Goal: Information Seeking & Learning: Get advice/opinions

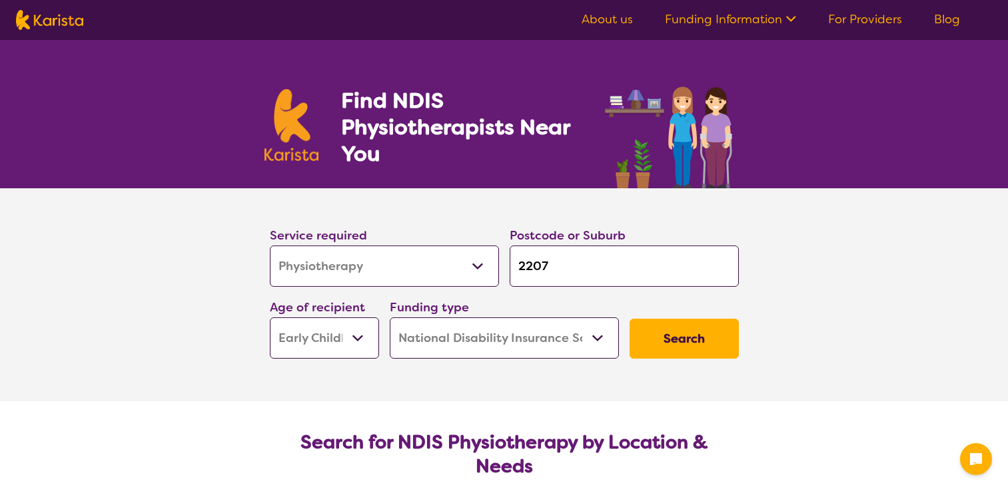
select select "Physiotherapy"
select select "EC"
select select "NDIS"
select select "Physiotherapy"
select select "EC"
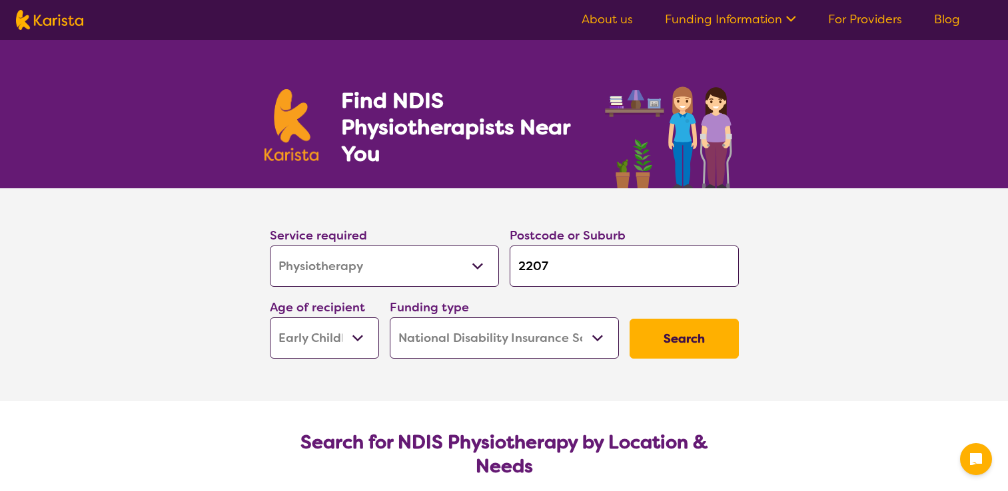
select select "NDIS"
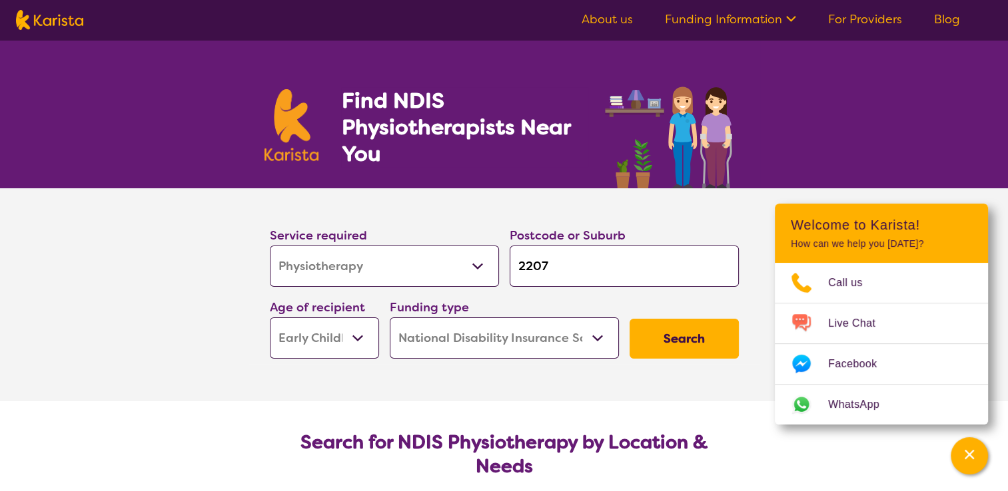
click at [368, 346] on select "Early Childhood - 0 to 9 Child - 10 to 11 Adolescent - 12 to 17 Adult - 18 to 6…" at bounding box center [324, 338] width 109 height 41
click at [270, 318] on select "Early Childhood - 0 to 9 Child - 10 to 11 Adolescent - 12 to 17 Adult - 18 to 6…" at bounding box center [324, 338] width 109 height 41
click at [679, 348] on button "Search" at bounding box center [683, 339] width 109 height 40
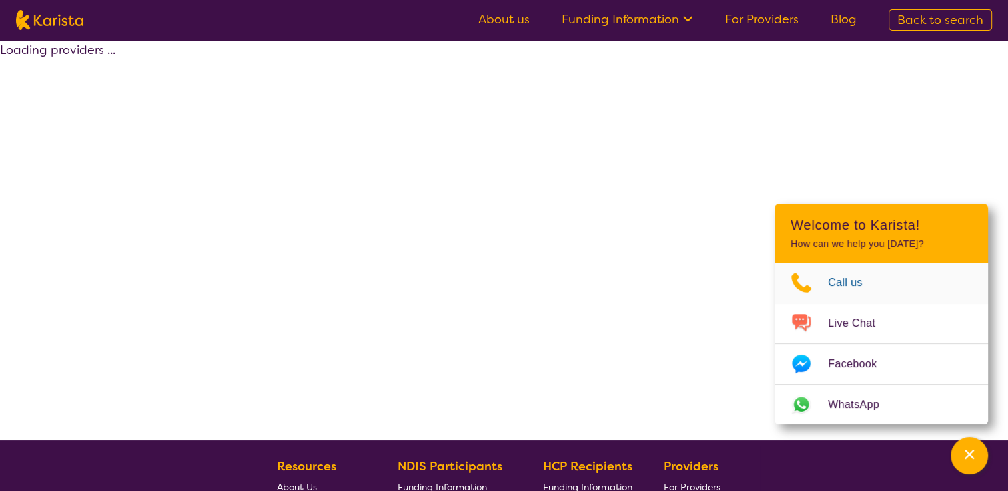
select select "by_score"
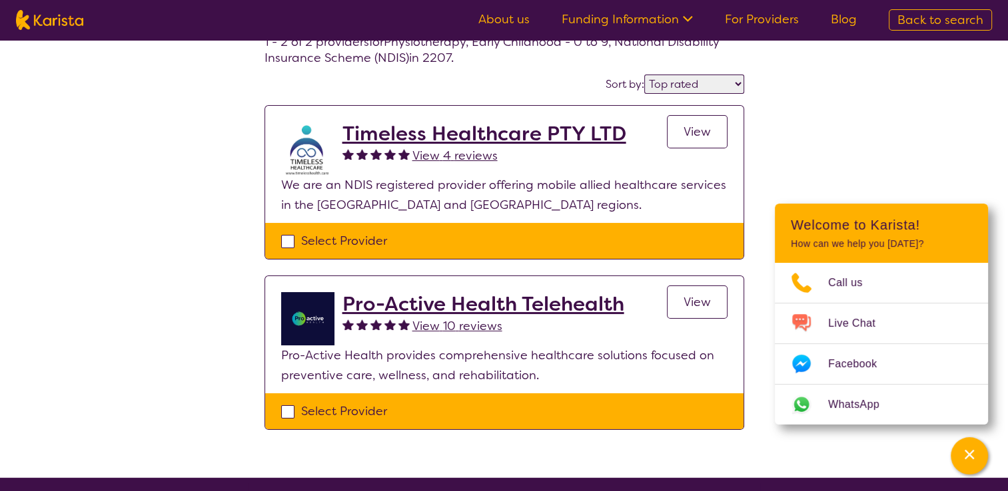
scroll to position [93, 0]
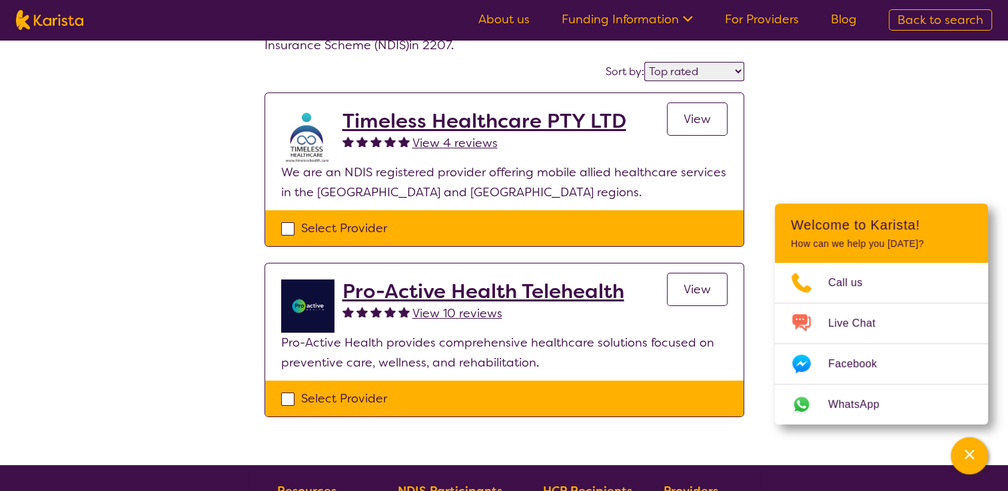
click at [890, 152] on div "Select one or more providers and click the 'NEXT' button to proceed 1 - 2 of 2 …" at bounding box center [504, 206] width 1008 height 519
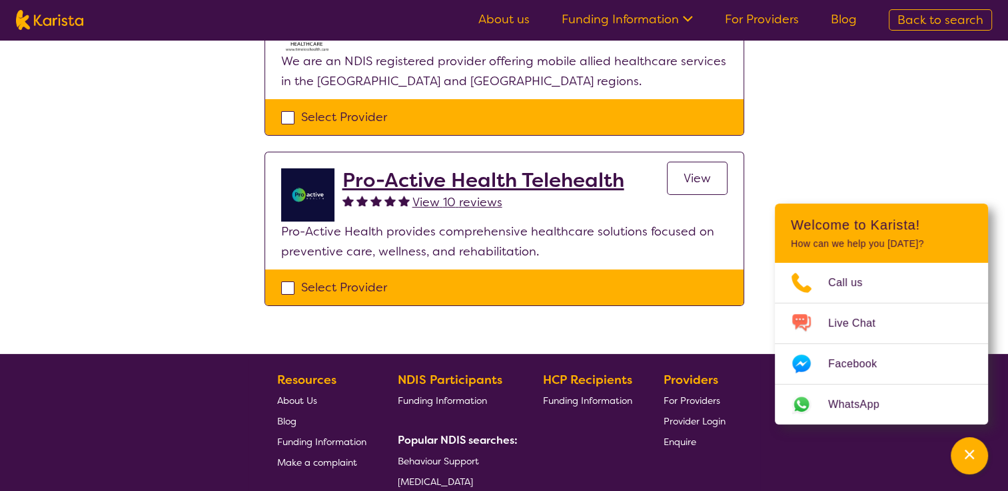
scroll to position [0, 0]
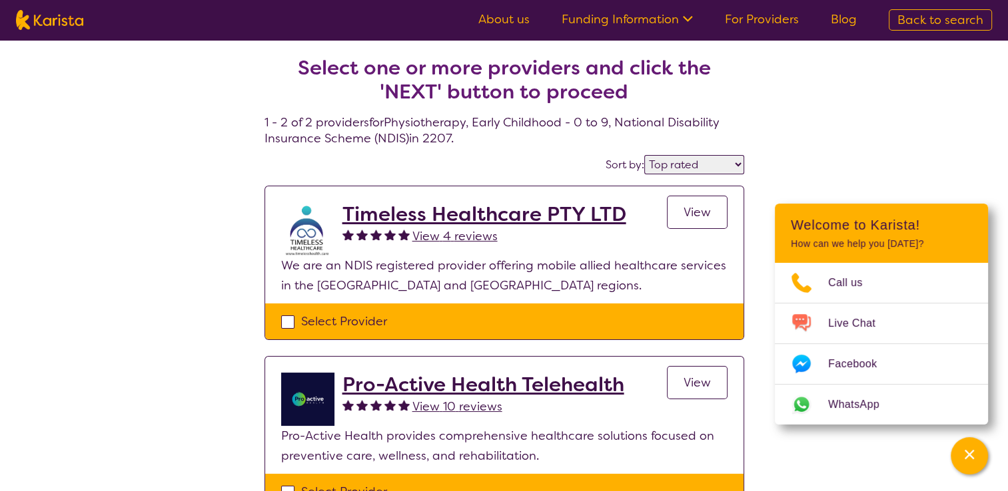
click at [880, 156] on div "Select one or more providers and click the 'NEXT' button to proceed 1 - 2 of 2 …" at bounding box center [504, 299] width 1008 height 519
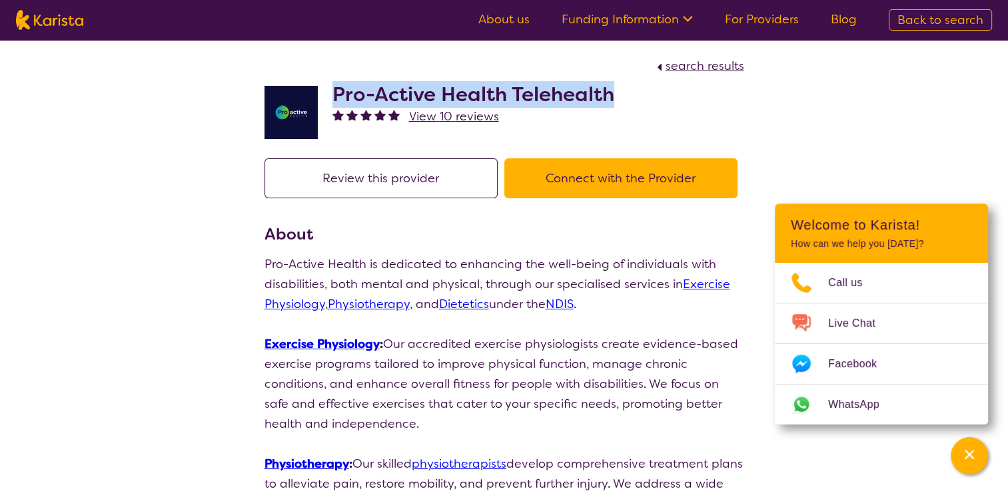
drag, startPoint x: 611, startPoint y: 90, endPoint x: 337, endPoint y: 101, distance: 274.6
click at [337, 101] on h2 "Pro-Active Health Telehealth" at bounding box center [473, 95] width 282 height 24
copy h2 "Pro-Active Health Telehealth"
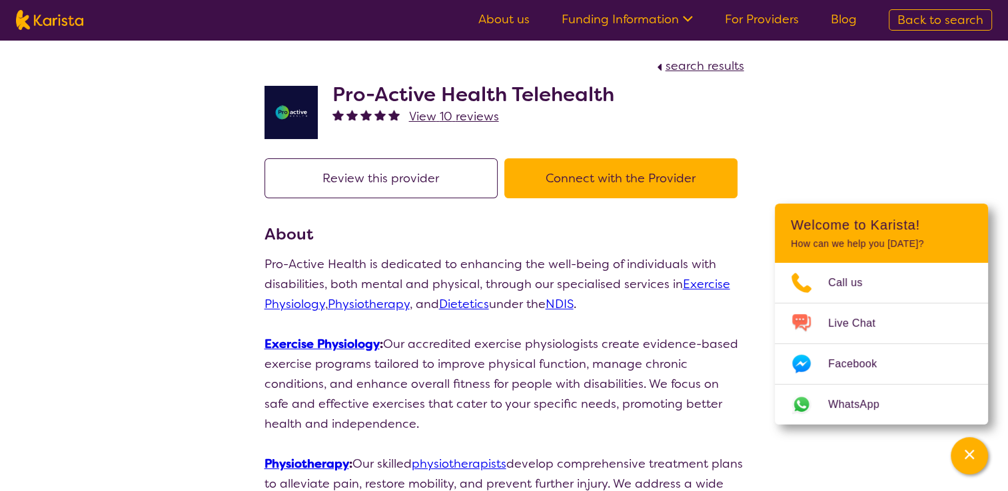
click at [481, 236] on h3 "About" at bounding box center [504, 234] width 480 height 24
click at [482, 116] on span "View 10 reviews" at bounding box center [454, 117] width 90 height 16
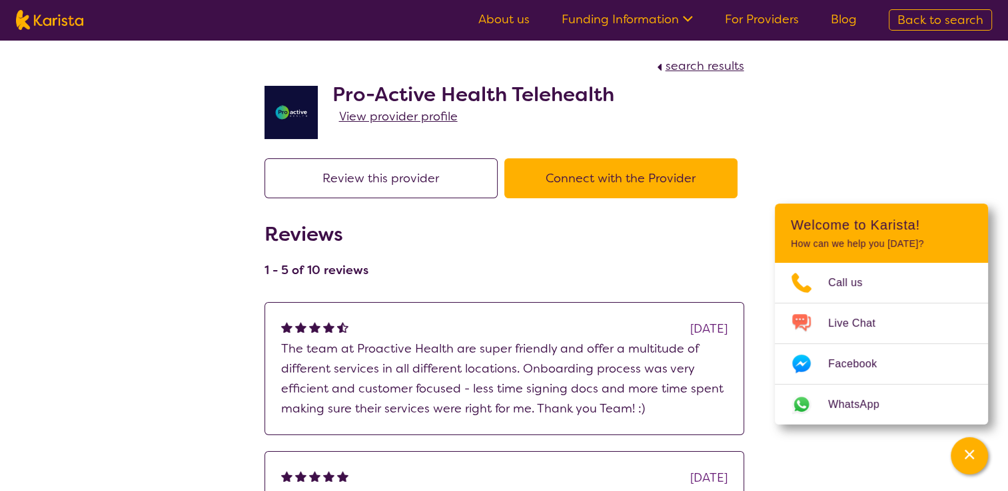
click at [679, 67] on span "search results" at bounding box center [704, 66] width 79 height 16
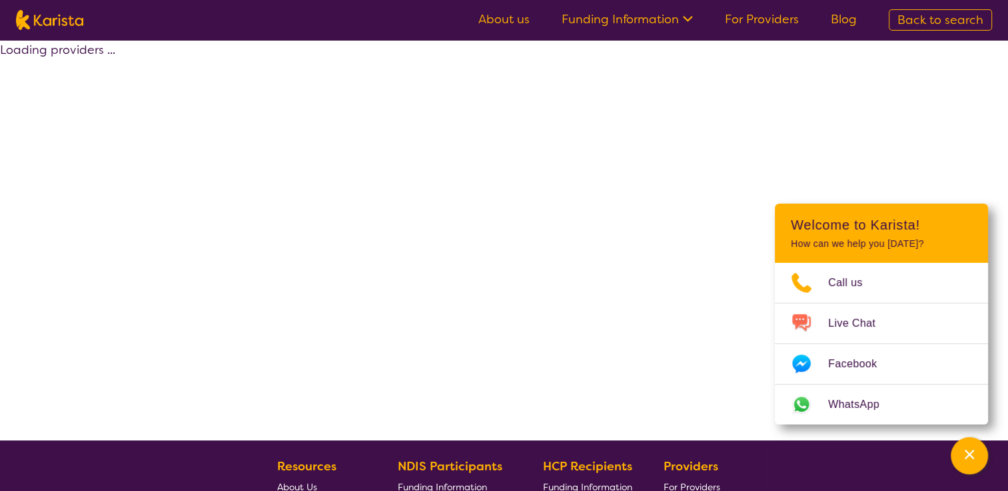
select select "by_score"
